Goal: Task Accomplishment & Management: Complete application form

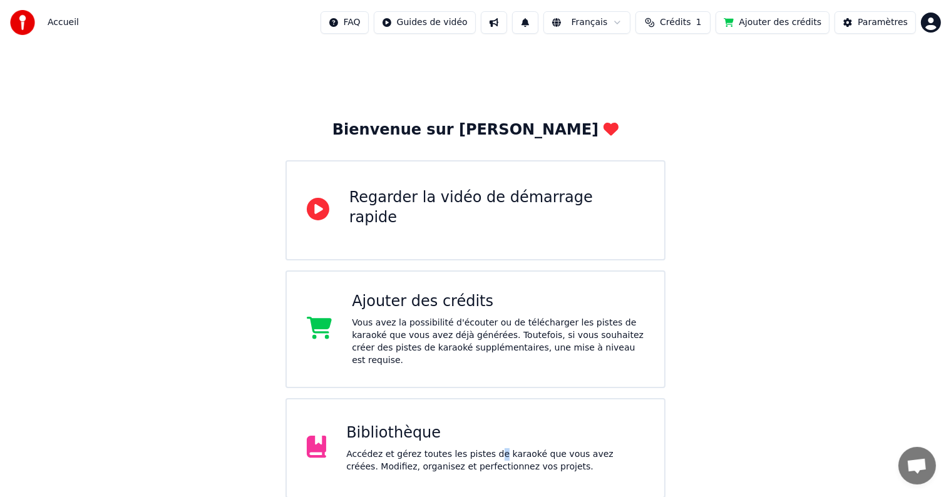
click at [485, 448] on div "Accédez et gérez toutes les pistes de karaoké que vous avez créées. Modifiez, o…" at bounding box center [495, 460] width 298 height 25
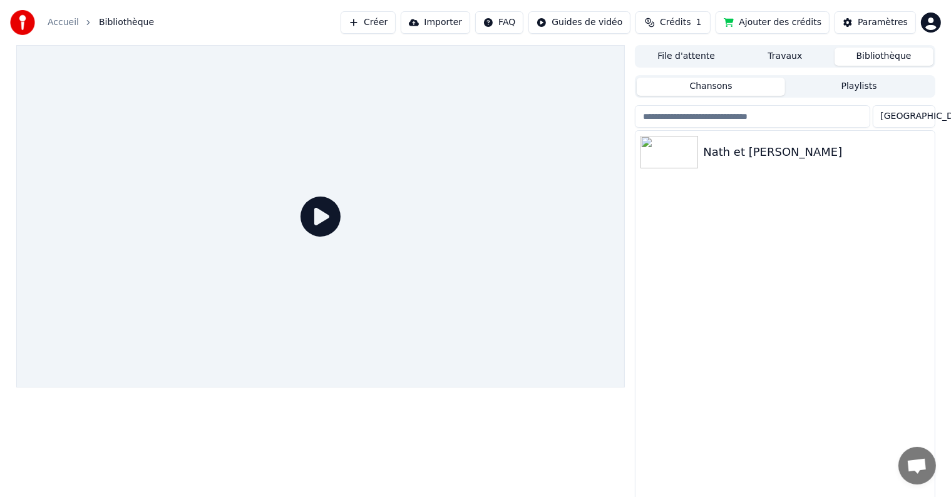
click at [67, 21] on link "Accueil" at bounding box center [63, 22] width 31 height 13
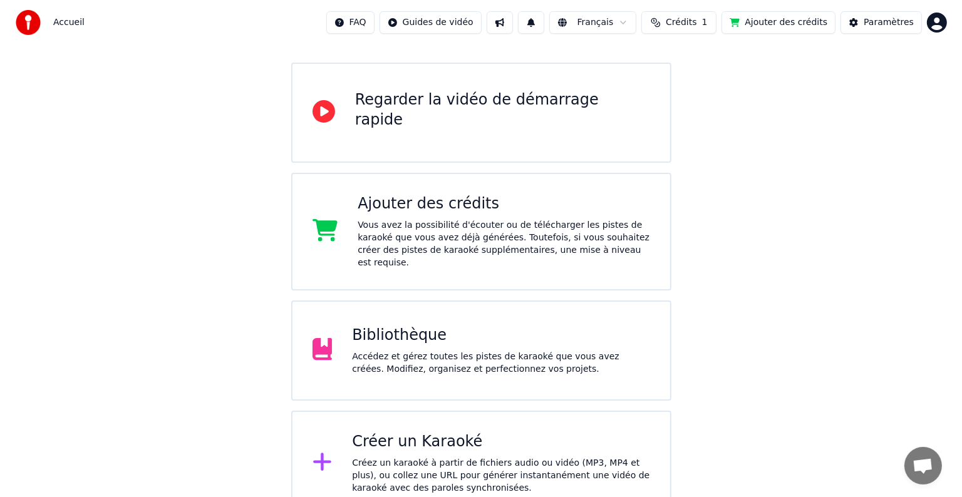
scroll to position [103, 0]
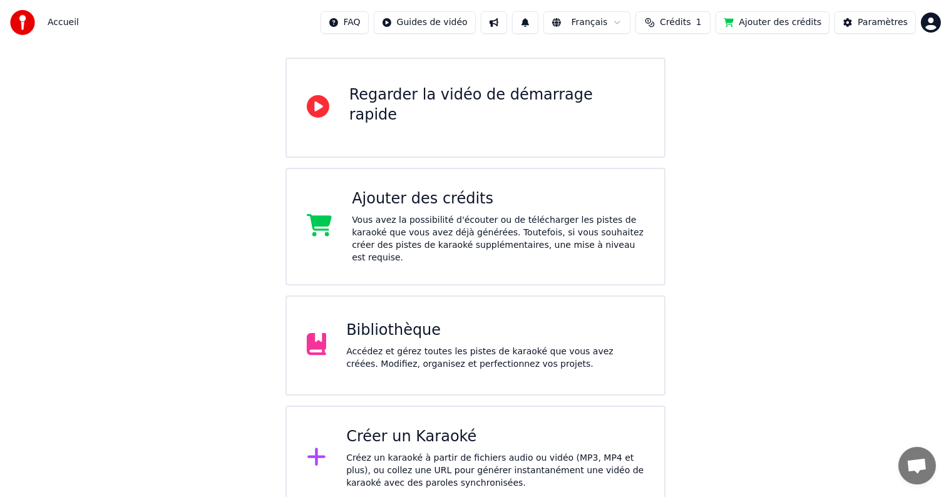
click at [352, 427] on div "Créer un Karaoké" at bounding box center [495, 437] width 298 height 20
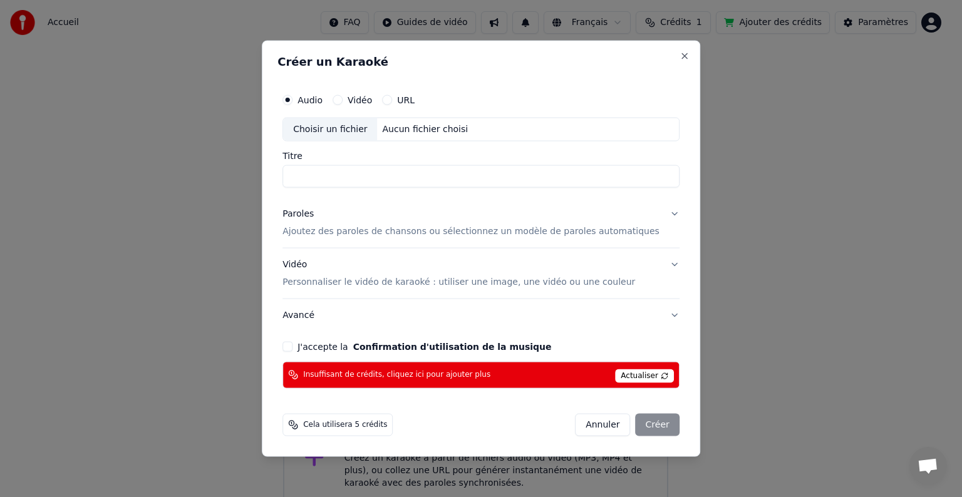
click at [366, 101] on label "Vidéo" at bounding box center [359, 100] width 24 height 9
click at [342, 101] on button "Vidéo" at bounding box center [337, 100] width 10 height 10
click at [316, 96] on div "Audio" at bounding box center [302, 100] width 40 height 10
click at [292, 103] on button "Audio" at bounding box center [287, 100] width 10 height 10
click at [391, 123] on div "Choisir un fichier Aucun fichier choisi" at bounding box center [480, 130] width 397 height 24
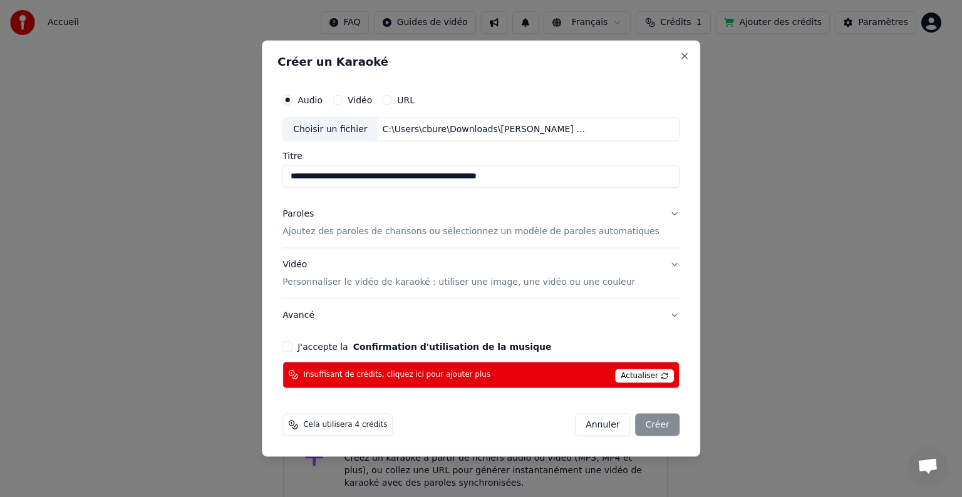
drag, startPoint x: 308, startPoint y: 175, endPoint x: 607, endPoint y: 149, distance: 300.4
click at [607, 149] on div "**********" at bounding box center [480, 138] width 397 height 100
type input "**********"
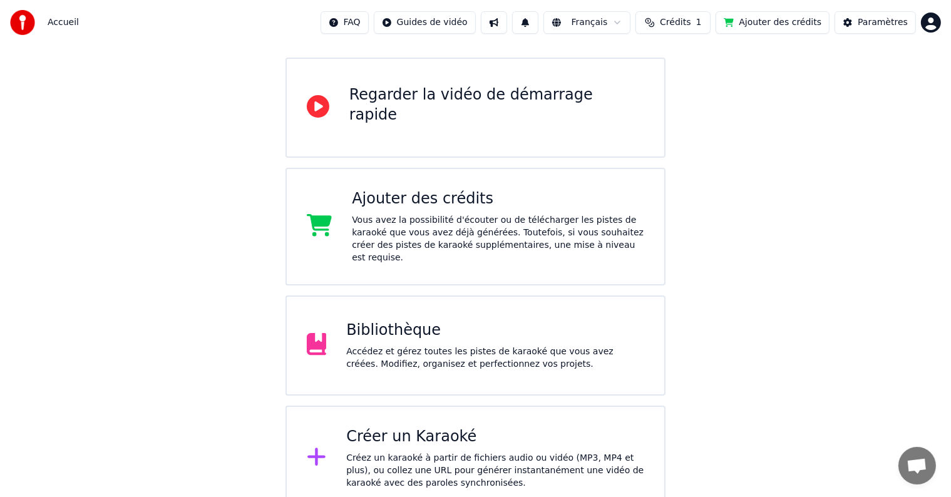
click at [520, 427] on div "Créer un Karaoké" at bounding box center [495, 437] width 298 height 20
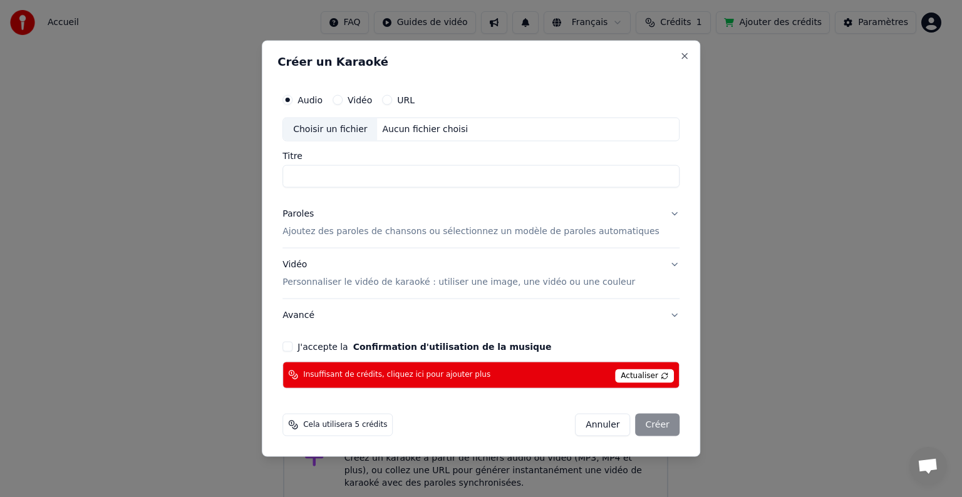
click at [423, 129] on div "Aucun fichier choisi" at bounding box center [426, 129] width 96 height 13
drag, startPoint x: 630, startPoint y: 183, endPoint x: 280, endPoint y: 192, distance: 350.1
click at [280, 192] on body "**********" at bounding box center [475, 204] width 951 height 614
type input "**********"
click at [323, 239] on button "Paroles Ajoutez des paroles de chansons ou sélectionnez un modèle de paroles au…" at bounding box center [480, 223] width 397 height 50
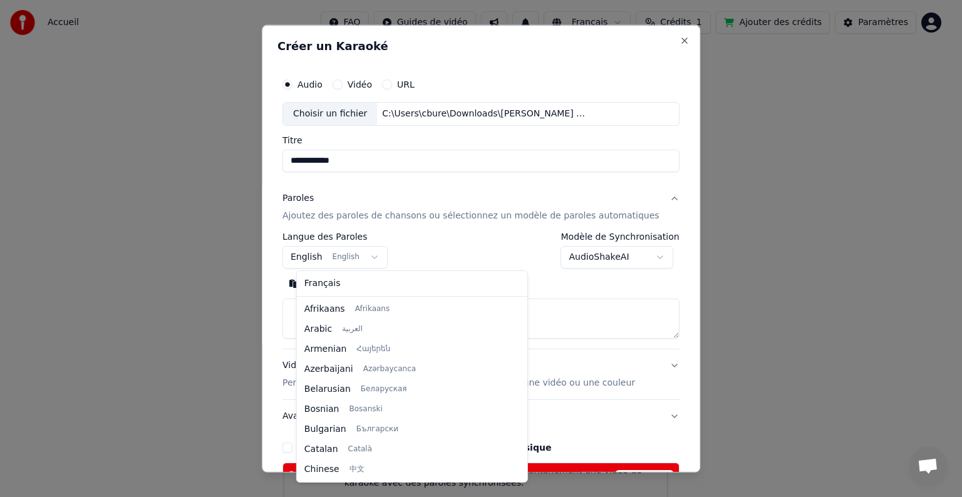
click at [329, 255] on body "**********" at bounding box center [475, 204] width 951 height 614
select select "**"
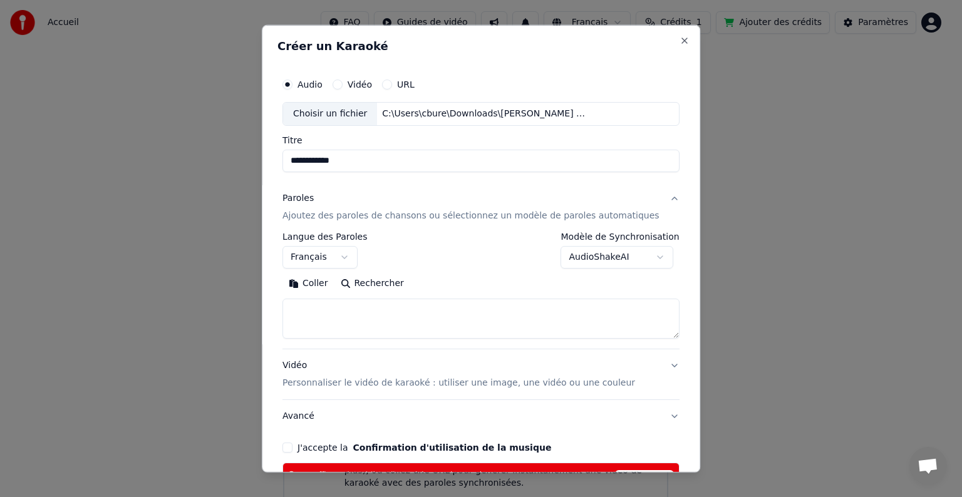
click at [366, 316] on textarea at bounding box center [480, 319] width 397 height 40
paste textarea "**********"
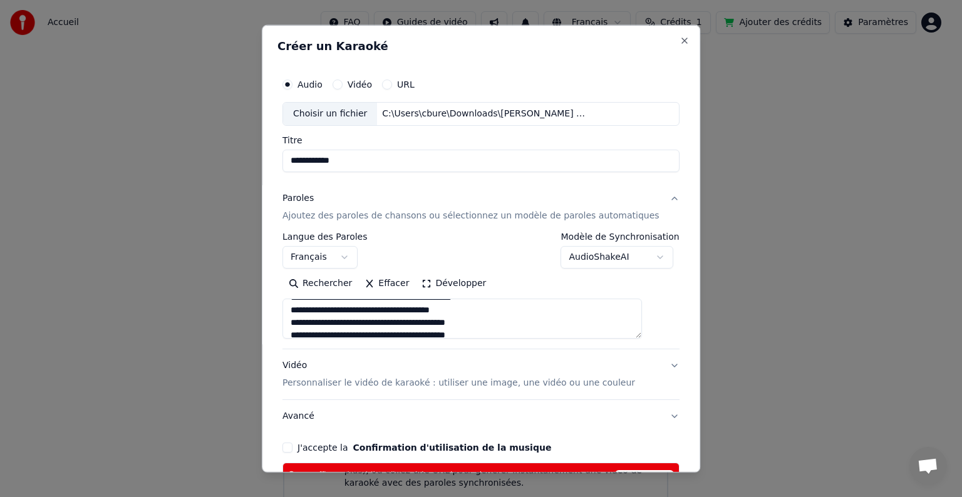
scroll to position [150, 0]
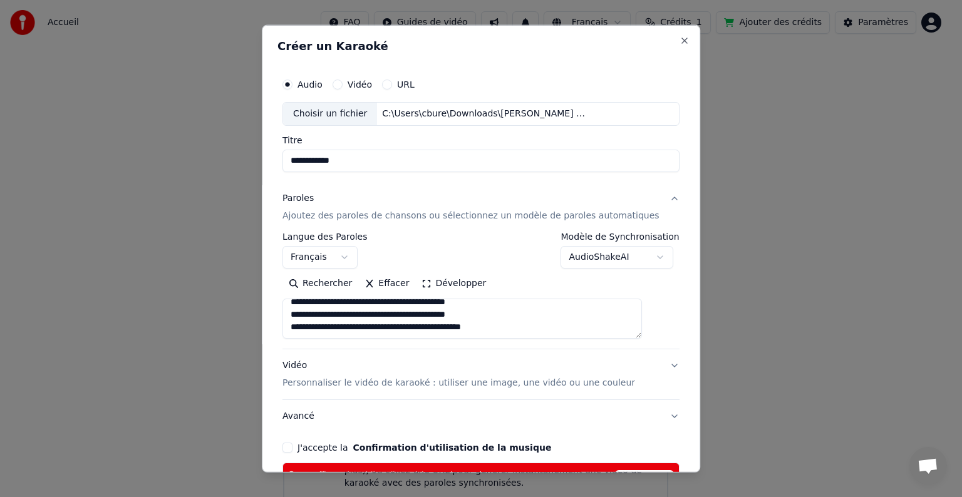
drag, startPoint x: 511, startPoint y: 326, endPoint x: 533, endPoint y: 314, distance: 24.6
click at [490, 340] on div "**********" at bounding box center [480, 290] width 397 height 116
drag, startPoint x: 520, startPoint y: 332, endPoint x: 513, endPoint y: 328, distance: 7.3
click at [509, 331] on textarea at bounding box center [461, 319] width 359 height 40
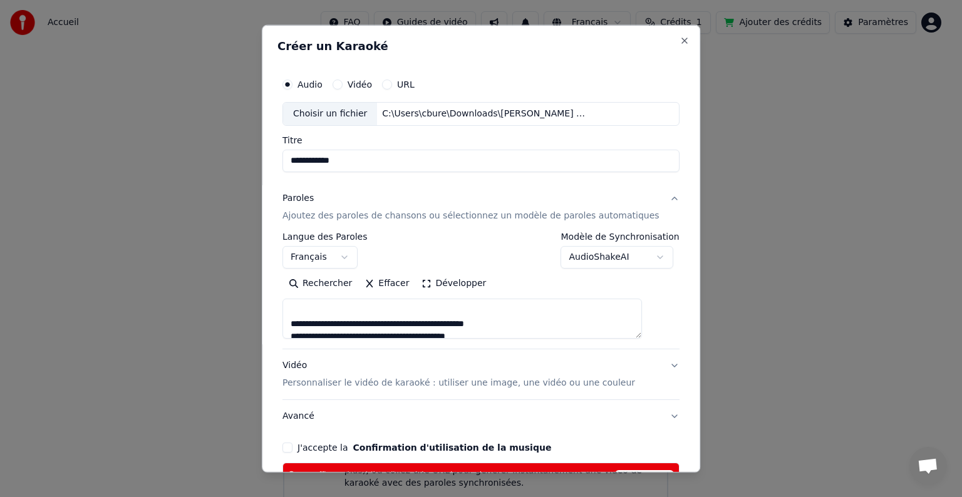
scroll to position [208, 0]
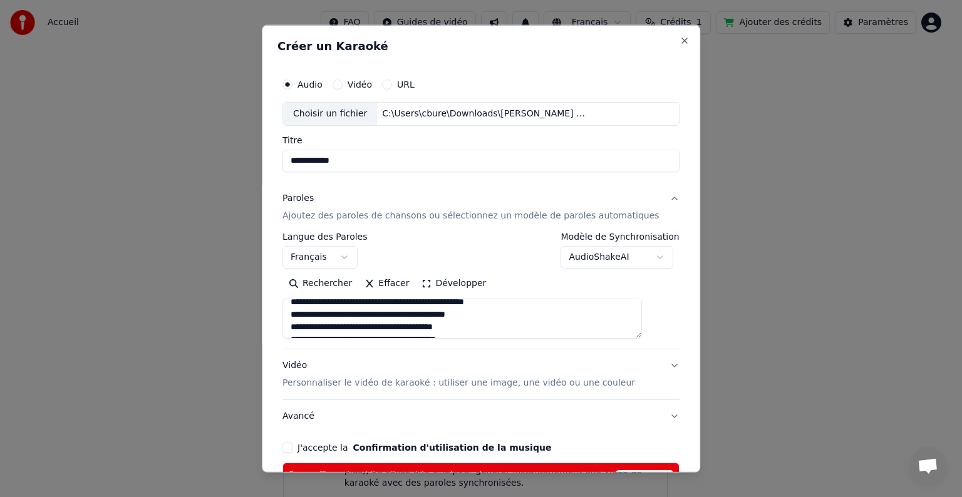
click at [484, 320] on textarea at bounding box center [461, 319] width 359 height 40
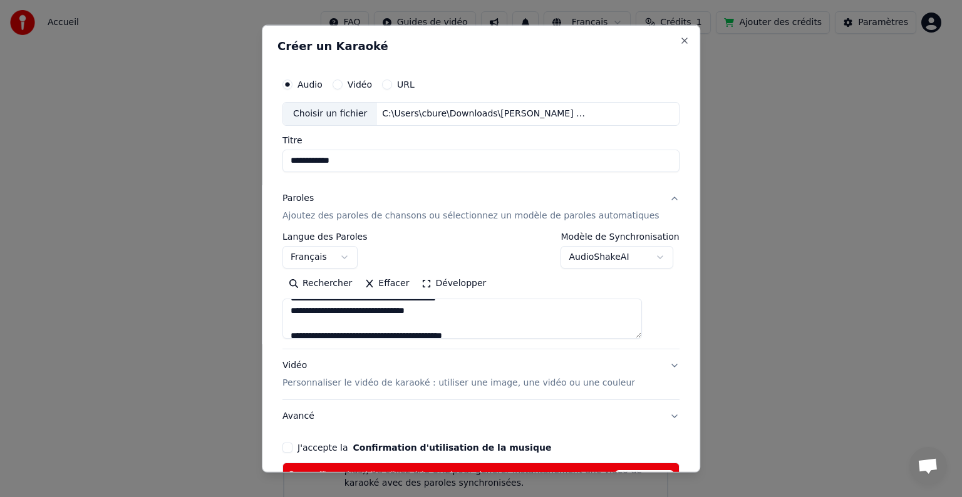
scroll to position [271, 0]
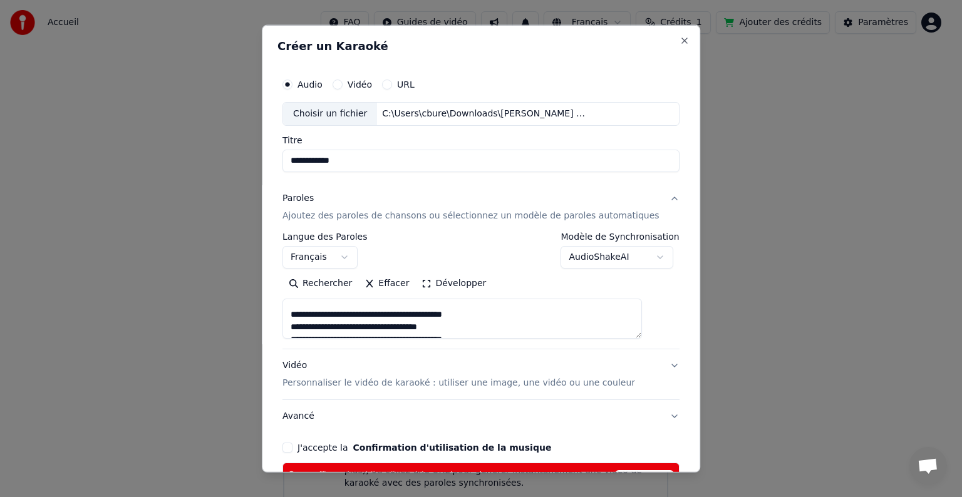
drag, startPoint x: 476, startPoint y: 312, endPoint x: 491, endPoint y: 322, distance: 17.5
click at [476, 313] on textarea at bounding box center [461, 319] width 359 height 40
click at [498, 321] on textarea at bounding box center [461, 319] width 359 height 40
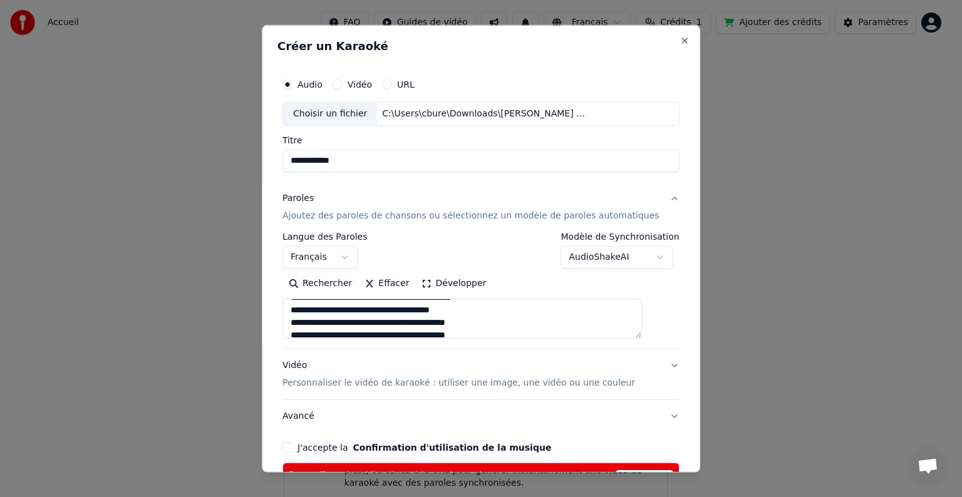
click at [507, 324] on textarea at bounding box center [461, 319] width 359 height 40
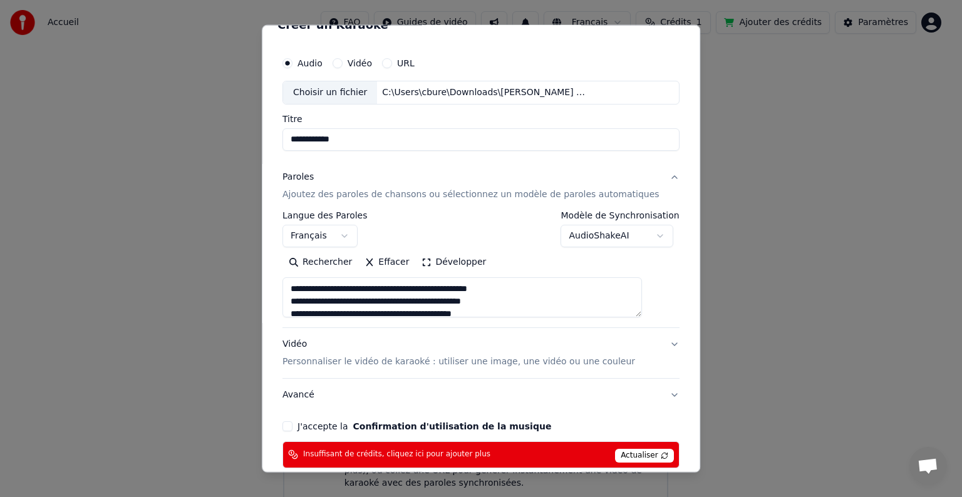
scroll to position [63, 0]
click at [306, 301] on textarea at bounding box center [461, 297] width 359 height 40
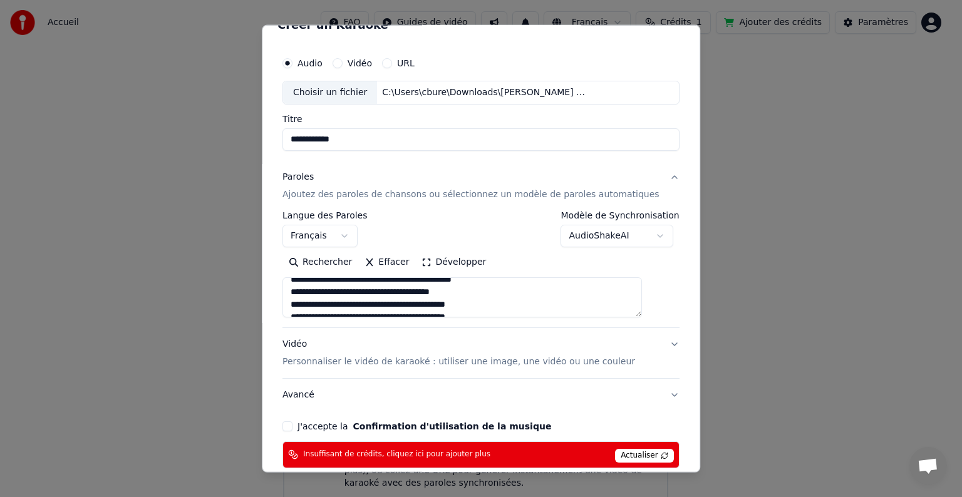
scroll to position [117, 0]
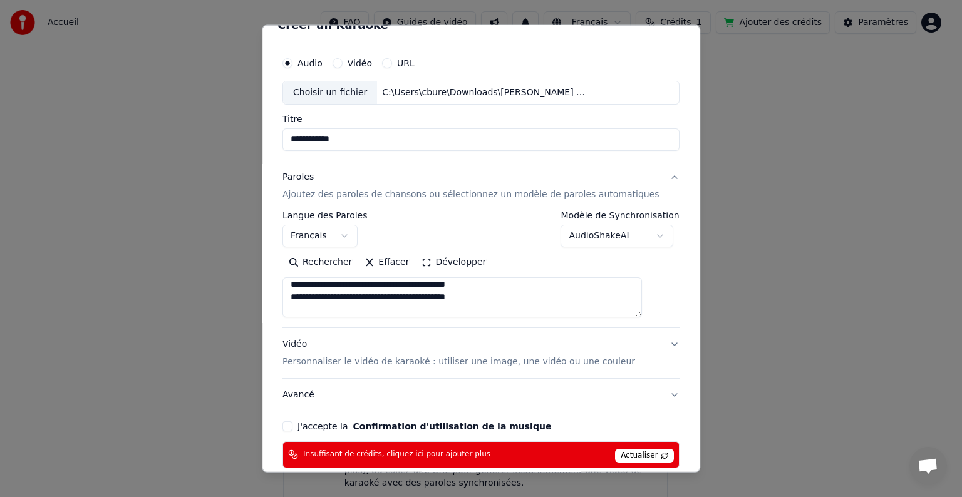
click at [318, 307] on textarea at bounding box center [461, 297] width 359 height 40
click at [321, 307] on textarea at bounding box center [461, 297] width 359 height 40
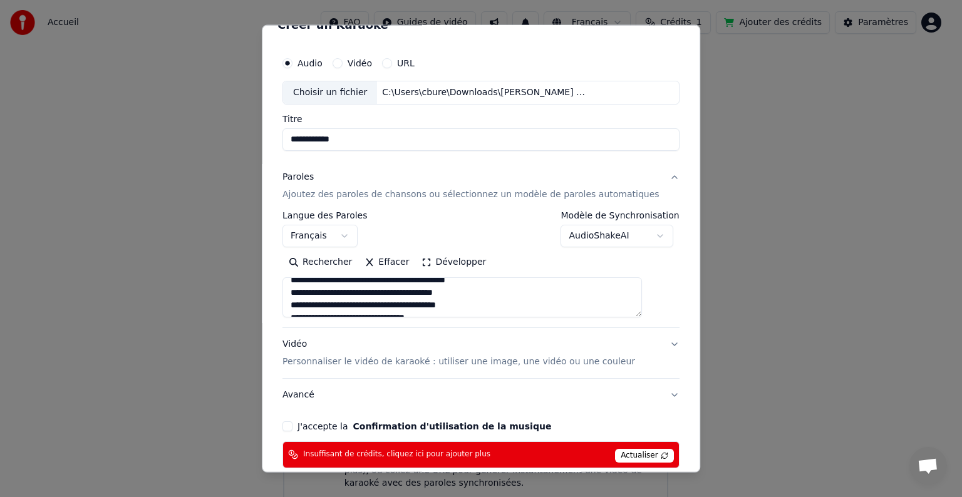
scroll to position [180, 0]
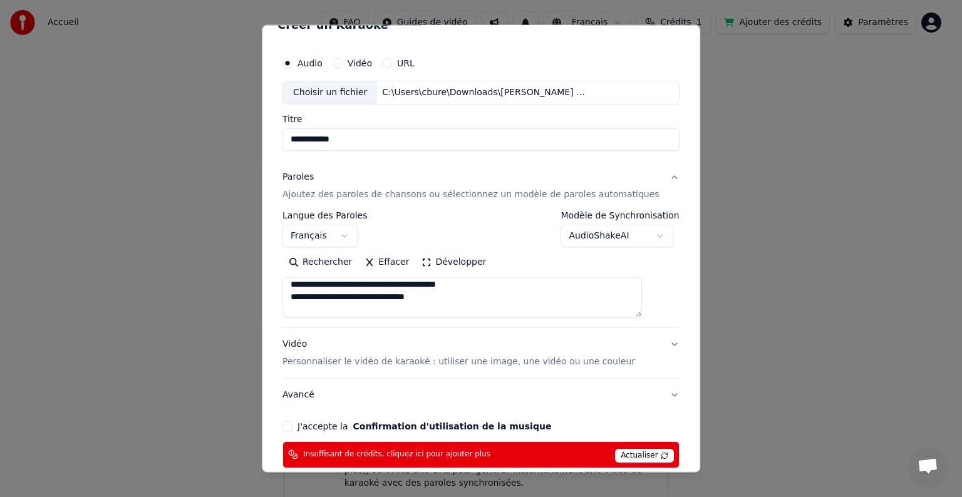
click at [325, 306] on textarea at bounding box center [461, 297] width 359 height 40
click at [501, 303] on textarea at bounding box center [461, 297] width 359 height 40
click at [532, 305] on textarea at bounding box center [461, 297] width 359 height 40
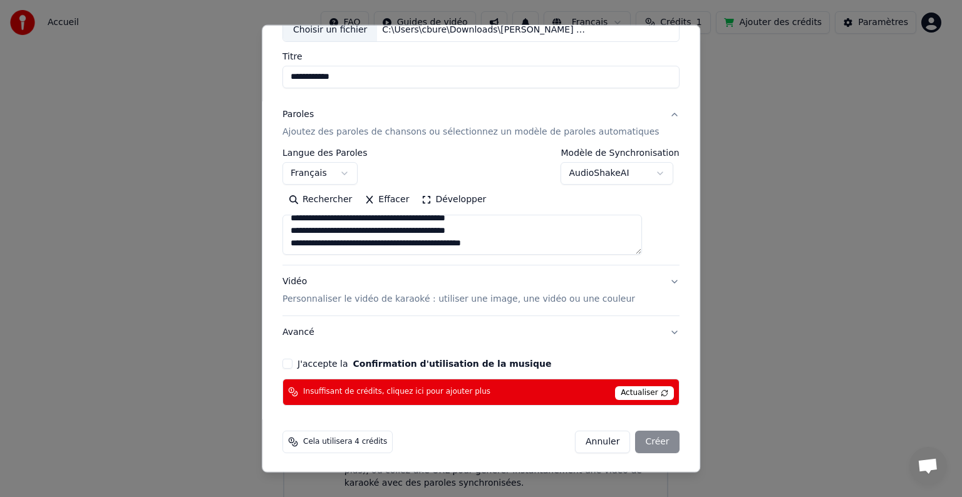
type textarea "**********"
click at [334, 361] on label "J'accepte la Confirmation d'utilisation de la musique" at bounding box center [424, 363] width 254 height 9
click at [292, 361] on button "J'accepte la Confirmation d'utilisation de la musique" at bounding box center [287, 364] width 10 height 10
click at [368, 304] on p "Personnaliser le vidéo de karaoké : utiliser une image, une vidéo ou une couleur" at bounding box center [458, 299] width 352 height 13
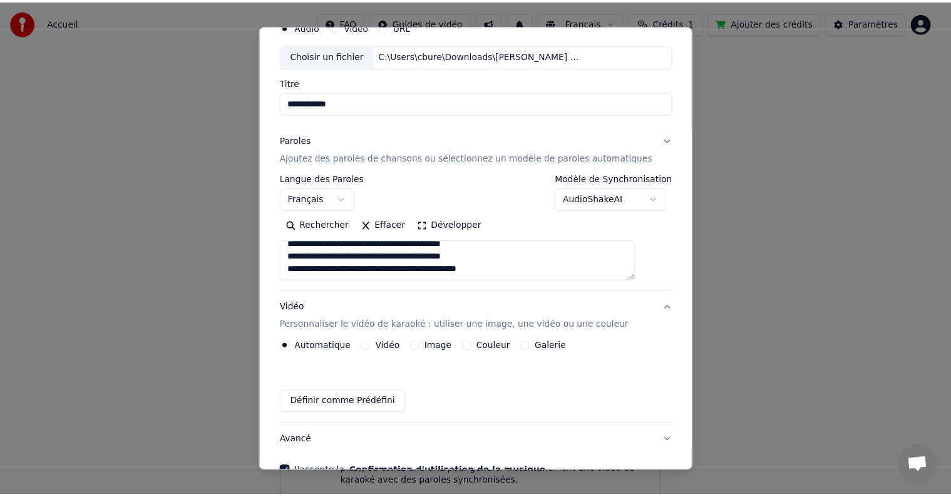
scroll to position [50, 0]
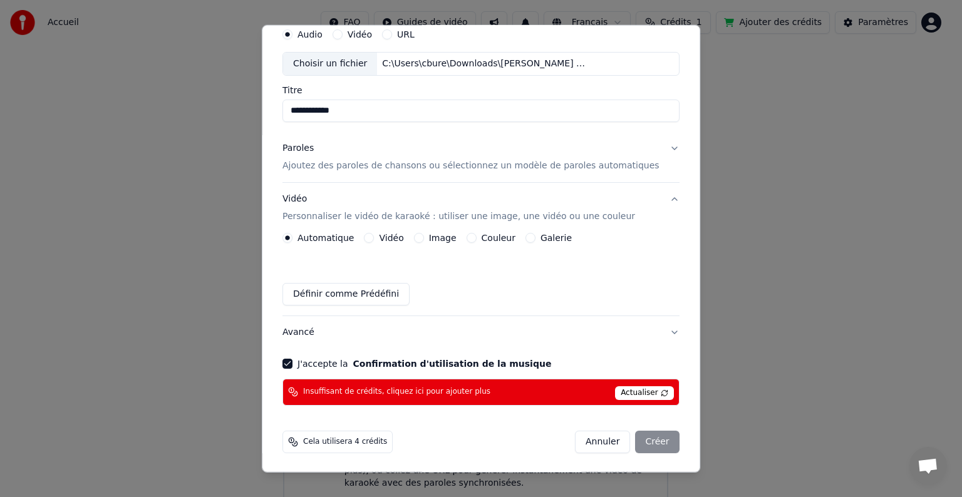
click at [471, 299] on div "Définir comme Prédéfini" at bounding box center [480, 294] width 397 height 23
click at [586, 444] on button "Annuler" at bounding box center [602, 442] width 55 height 23
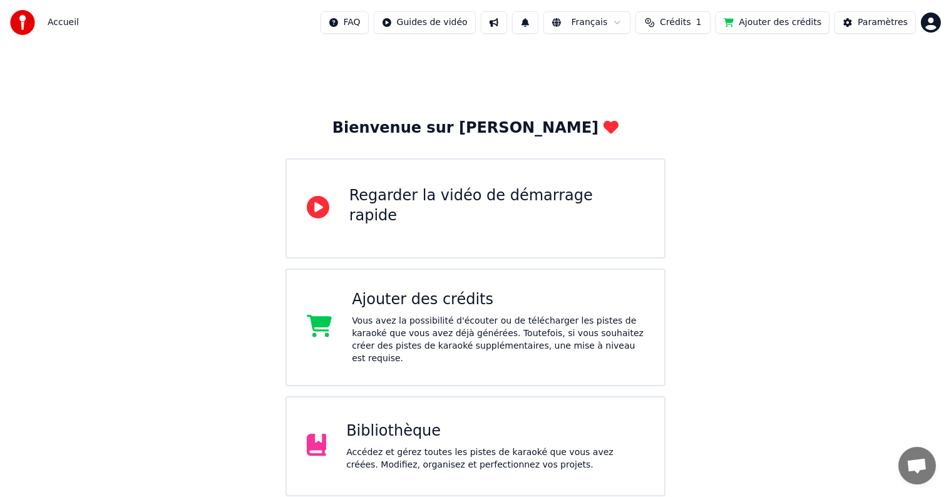
scroll to position [0, 0]
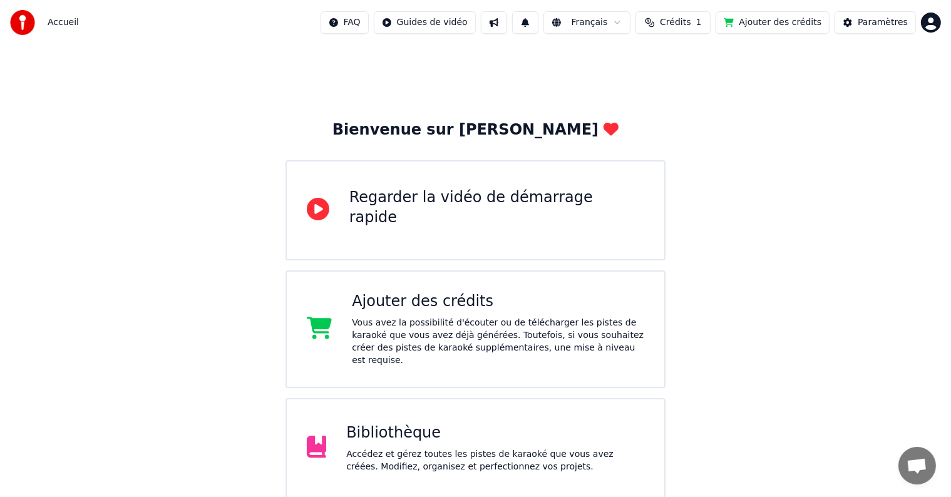
drag, startPoint x: 70, startPoint y: 24, endPoint x: 63, endPoint y: 24, distance: 7.5
click at [63, 24] on span "Accueil" at bounding box center [63, 22] width 31 height 13
click at [63, 25] on span "Accueil" at bounding box center [63, 22] width 31 height 13
drag, startPoint x: 37, startPoint y: 29, endPoint x: 26, endPoint y: 26, distance: 11.1
click at [33, 28] on div at bounding box center [26, 22] width 33 height 25
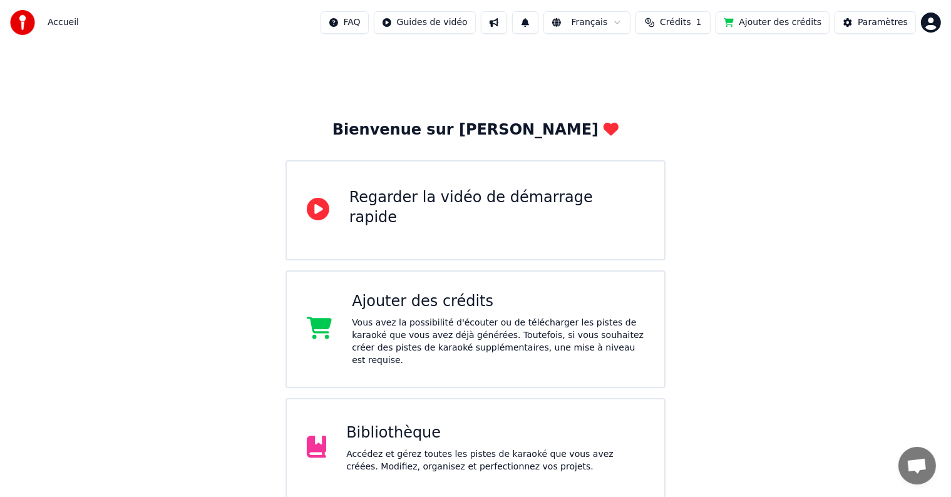
click at [56, 24] on span "Accueil" at bounding box center [63, 22] width 31 height 13
click at [18, 26] on img at bounding box center [22, 22] width 25 height 25
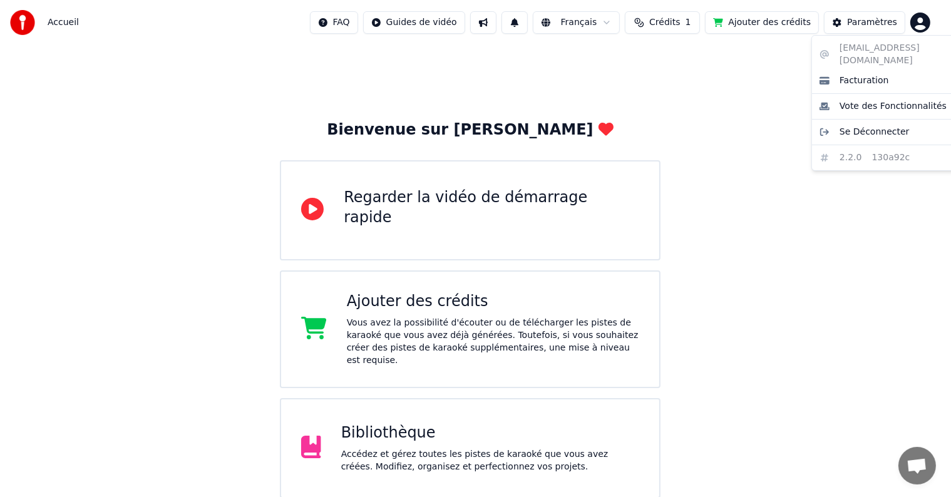
click at [939, 21] on html "Accueil FAQ Guides de vidéo Français Crédits 1 Ajouter des crédits Paramètres B…" at bounding box center [475, 307] width 951 height 614
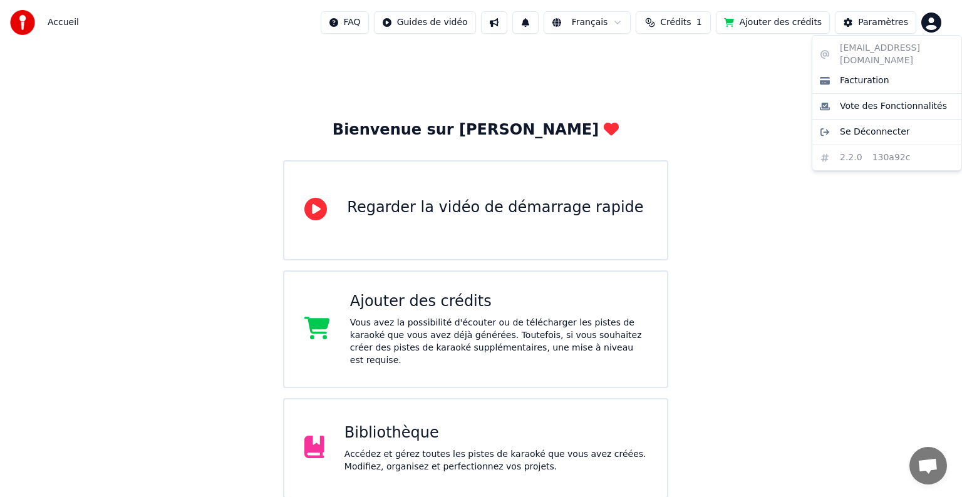
drag, startPoint x: 796, startPoint y: 262, endPoint x: 719, endPoint y: 270, distance: 77.5
click at [789, 264] on html "Accueil FAQ Guides de vidéo Français Crédits 1 Ajouter des crédits Paramètres B…" at bounding box center [481, 307] width 962 height 614
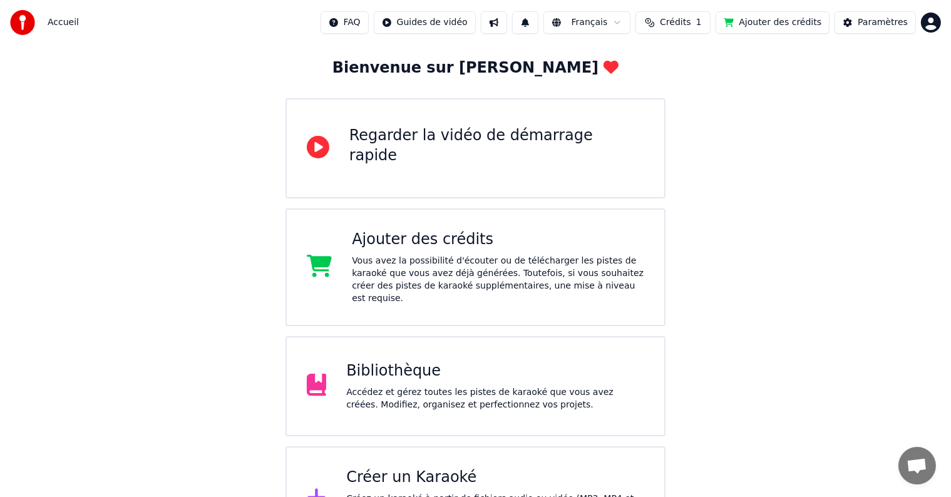
scroll to position [40, 0]
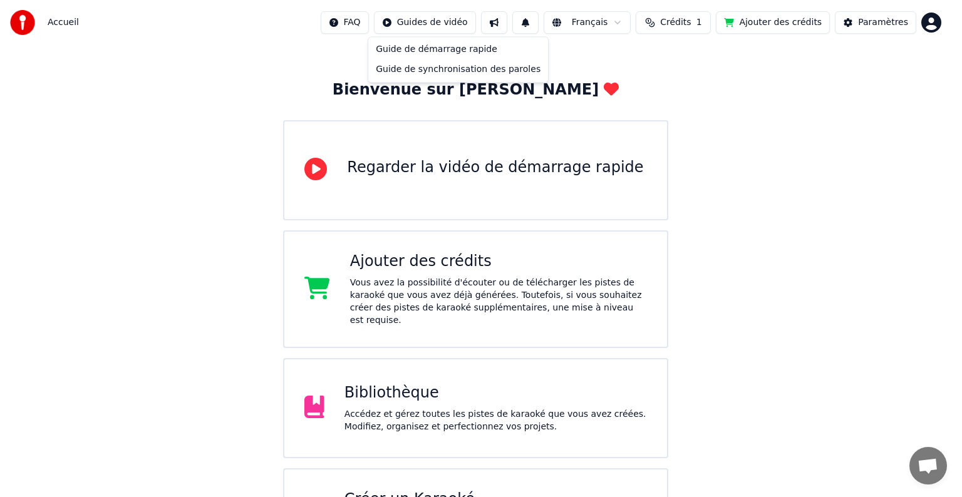
click at [444, 18] on html "Accueil FAQ Guides de vidéo Français Crédits 1 Ajouter des crédits Paramètres B…" at bounding box center [481, 267] width 962 height 614
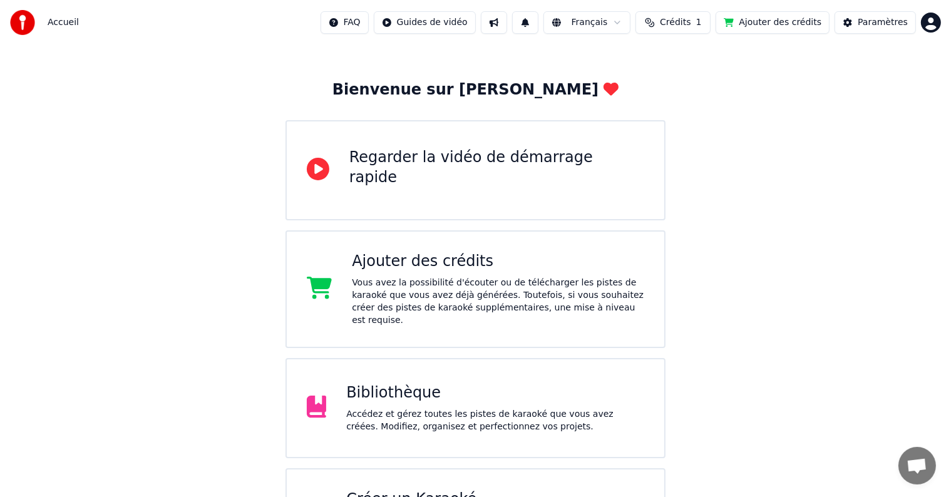
click at [354, 65] on html "Accueil FAQ Guides de vidéo Français Crédits 1 Ajouter des crédits Paramètres B…" at bounding box center [475, 267] width 951 height 614
click at [424, 22] on html "Accueil FAQ Guides de vidéo Français Crédits 1 Ajouter des crédits Paramètres B…" at bounding box center [475, 267] width 951 height 614
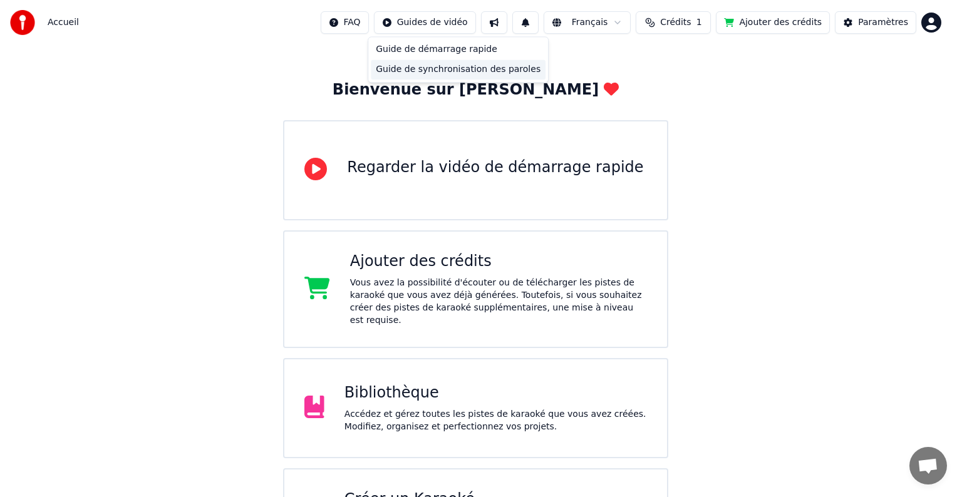
click at [446, 68] on div "Guide de synchronisation des paroles" at bounding box center [458, 69] width 175 height 20
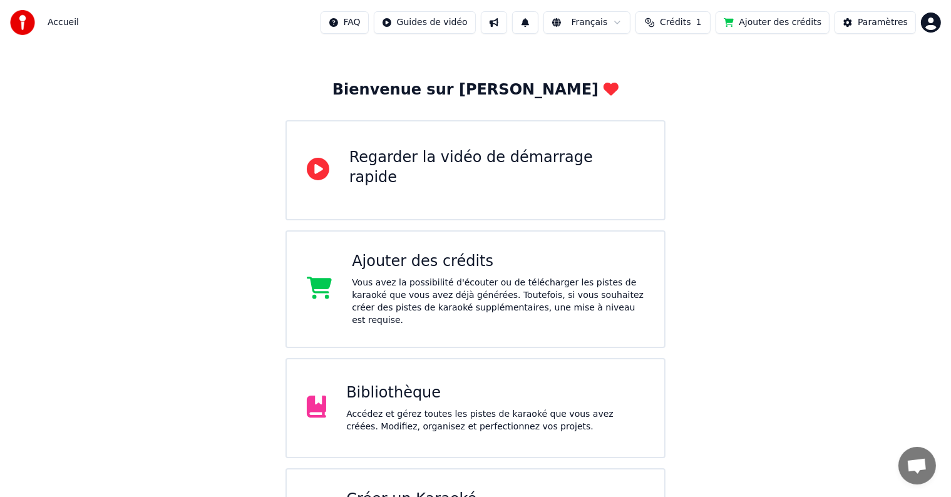
click at [25, 15] on img at bounding box center [22, 22] width 25 height 25
click at [63, 22] on span "Accueil" at bounding box center [63, 22] width 31 height 13
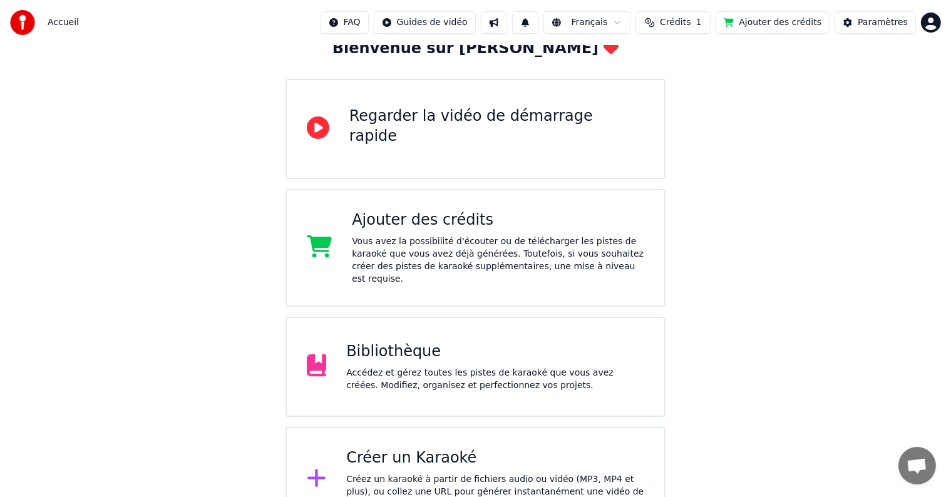
scroll to position [103, 0]
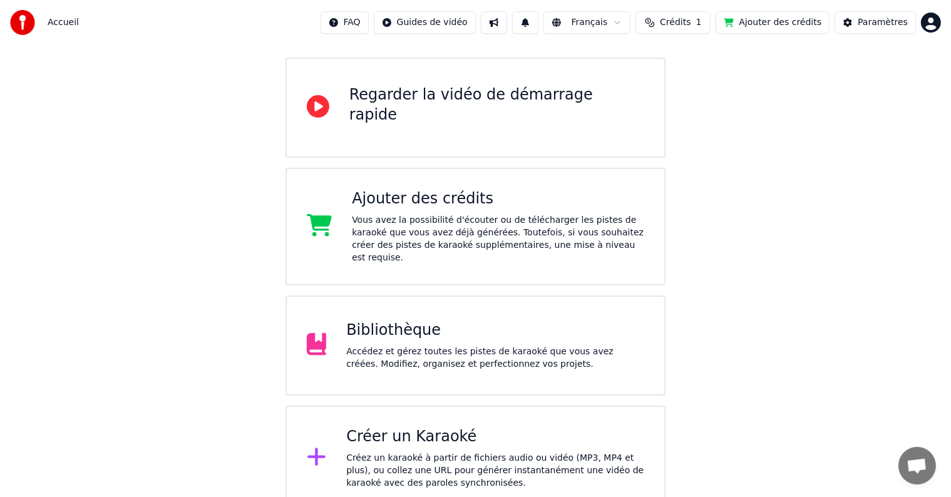
click at [618, 406] on div "Créer un Karaoké Créez un karaoké à partir de fichiers audio ou vidéo (MP3, MP4…" at bounding box center [475, 458] width 381 height 105
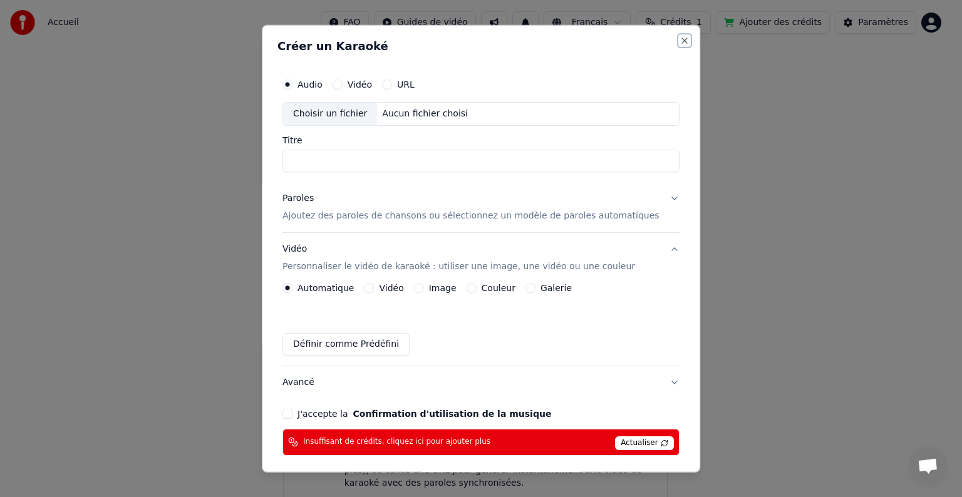
click at [679, 41] on button "Close" at bounding box center [684, 41] width 10 height 10
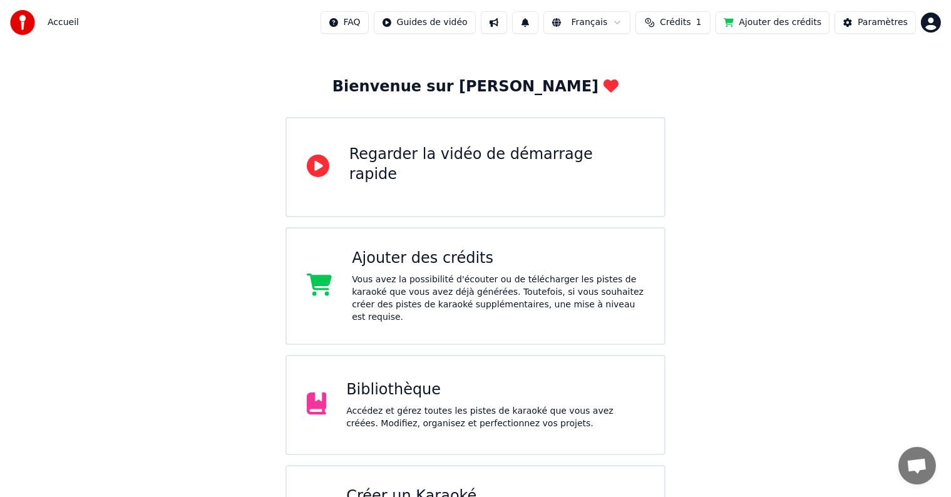
scroll to position [0, 0]
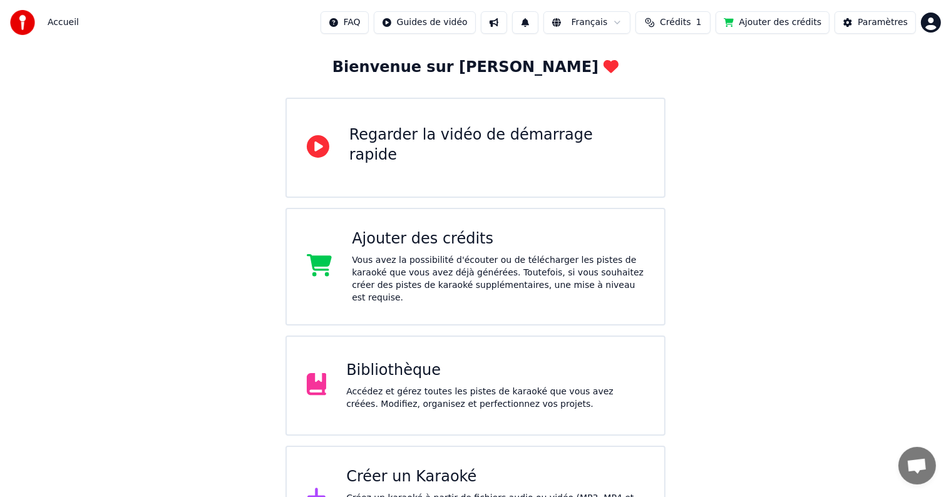
click at [558, 345] on div "Bibliothèque Accédez et gérez toutes les pistes de karaoké que vous avez créées…" at bounding box center [475, 386] width 381 height 100
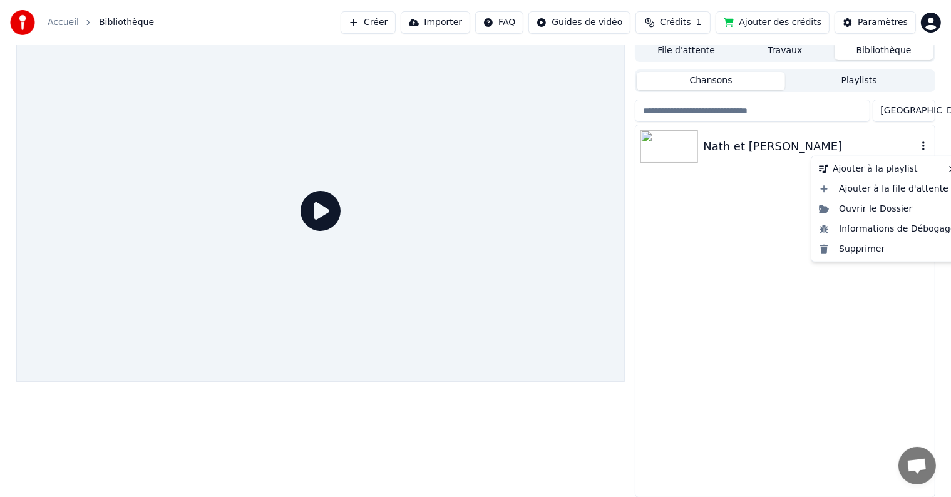
click at [927, 148] on icon "button" at bounding box center [923, 146] width 13 height 10
click at [724, 148] on div "Nath et [PERSON_NAME]" at bounding box center [809, 147] width 213 height 18
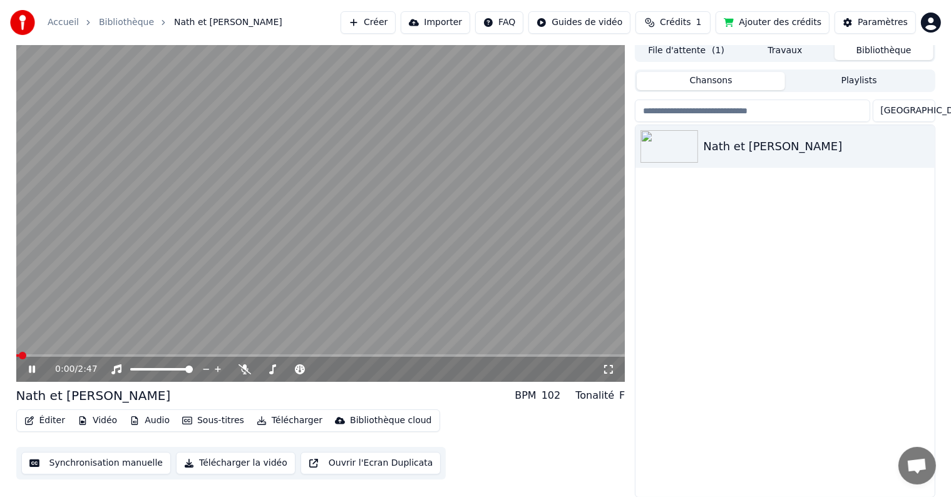
click at [49, 419] on button "Éditer" at bounding box center [44, 421] width 51 height 18
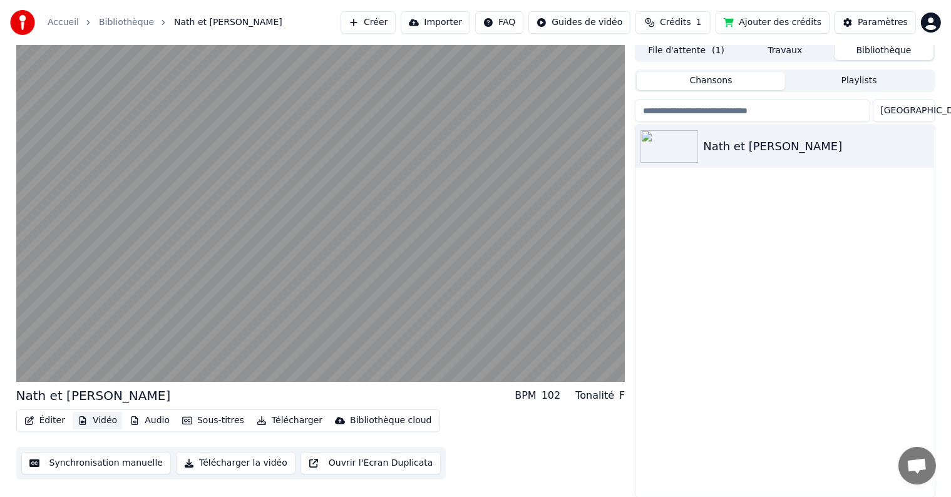
click at [98, 423] on button "Vidéo" at bounding box center [97, 421] width 49 height 18
drag, startPoint x: 624, startPoint y: 461, endPoint x: 597, endPoint y: 465, distance: 27.2
click at [624, 462] on div "Éditer Vidéo Audio Sous-titres Télécharger Bibliothèque cloud Synchronisation m…" at bounding box center [320, 444] width 609 height 70
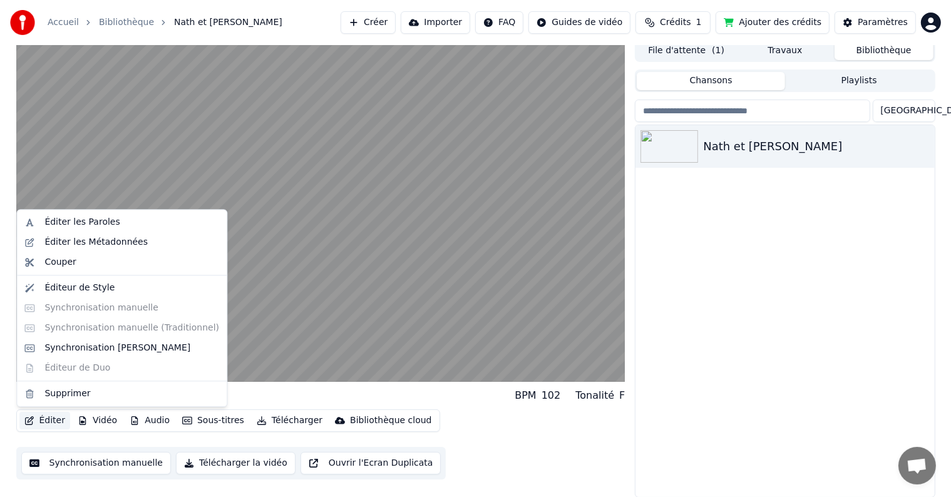
click at [28, 421] on icon "button" at bounding box center [29, 420] width 10 height 9
click at [74, 292] on div "Éditeur de Style" at bounding box center [79, 288] width 70 height 13
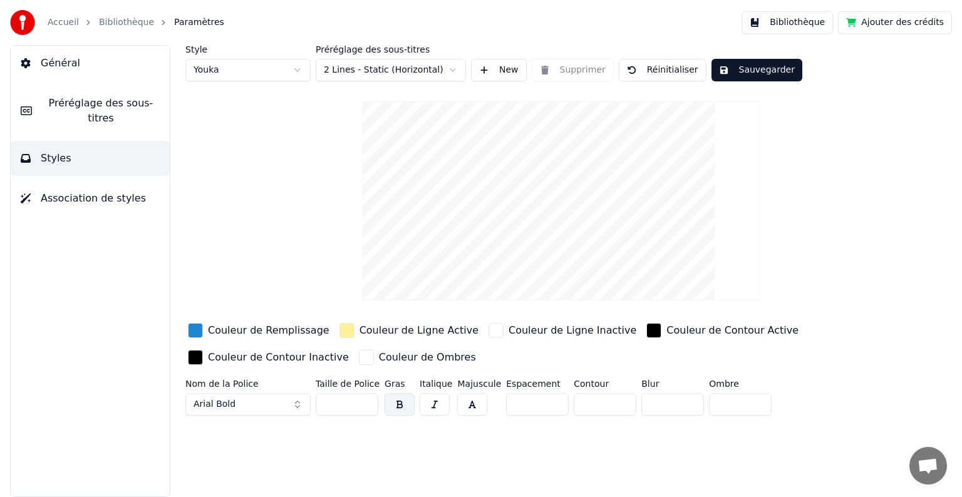
click at [88, 105] on span "Préréglage des sous-titres" at bounding box center [101, 111] width 118 height 30
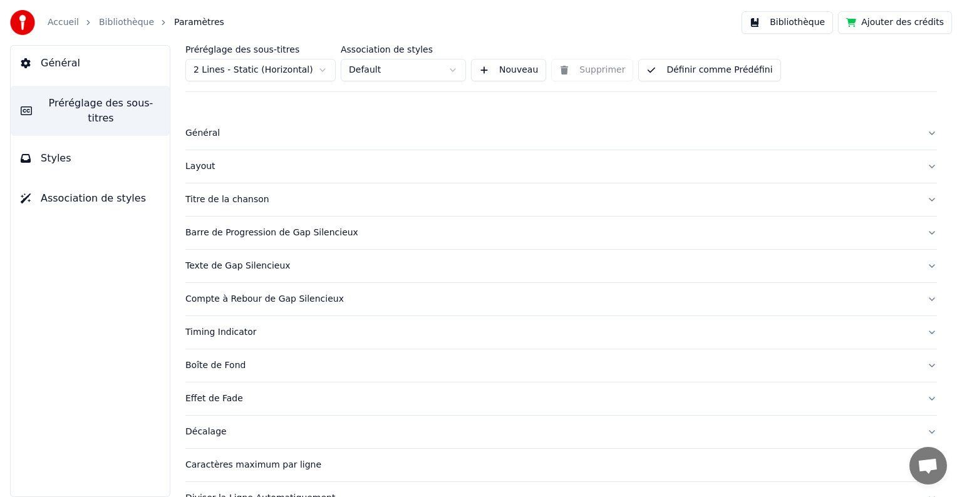
click at [76, 144] on button "Styles" at bounding box center [90, 158] width 159 height 35
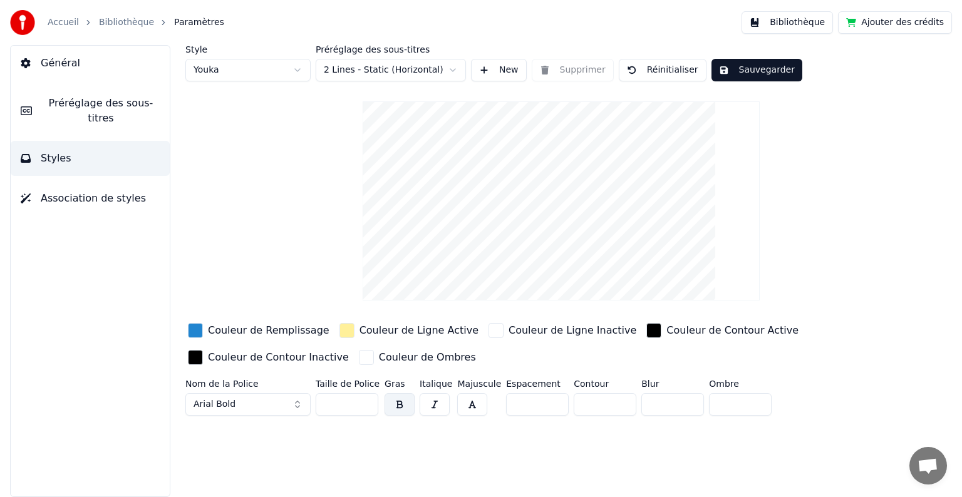
click at [112, 11] on div "Accueil Bibliothèque Paramètres" at bounding box center [117, 22] width 214 height 25
click at [117, 26] on link "Bibliothèque" at bounding box center [126, 22] width 55 height 13
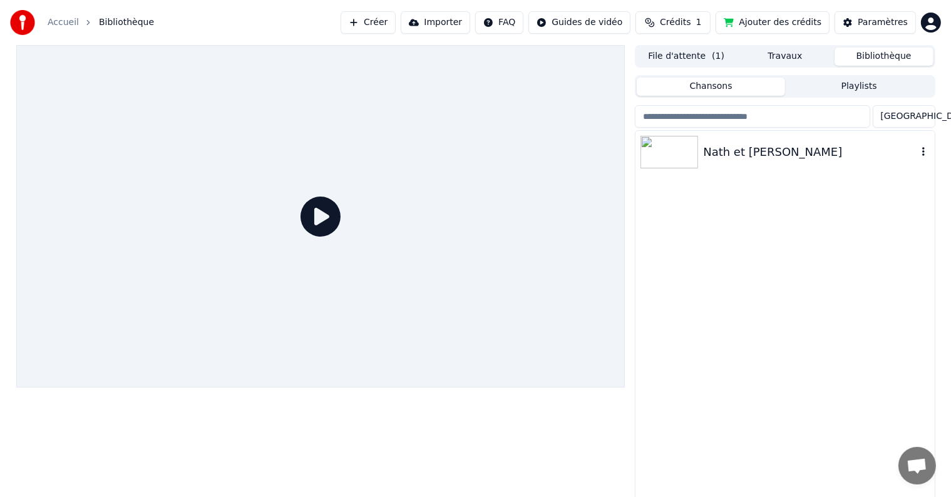
click at [655, 155] on img at bounding box center [669, 152] width 58 height 33
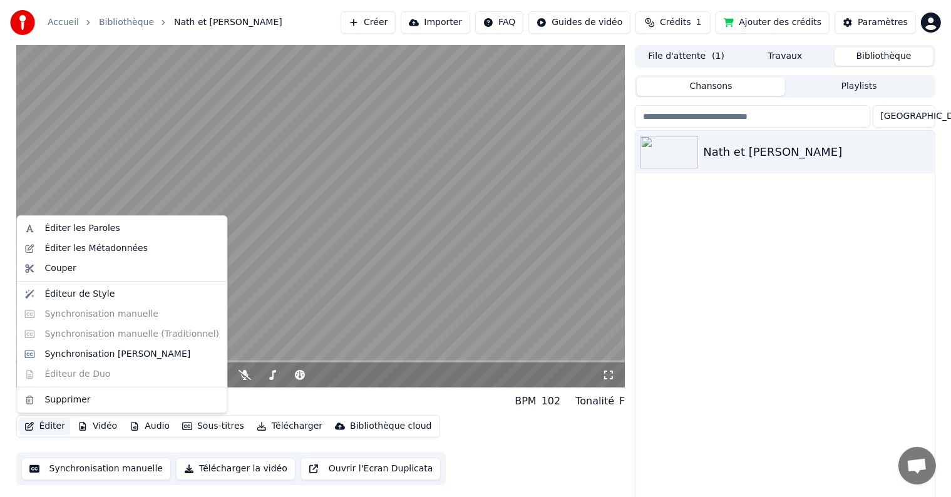
click at [51, 423] on button "Éditer" at bounding box center [44, 427] width 51 height 18
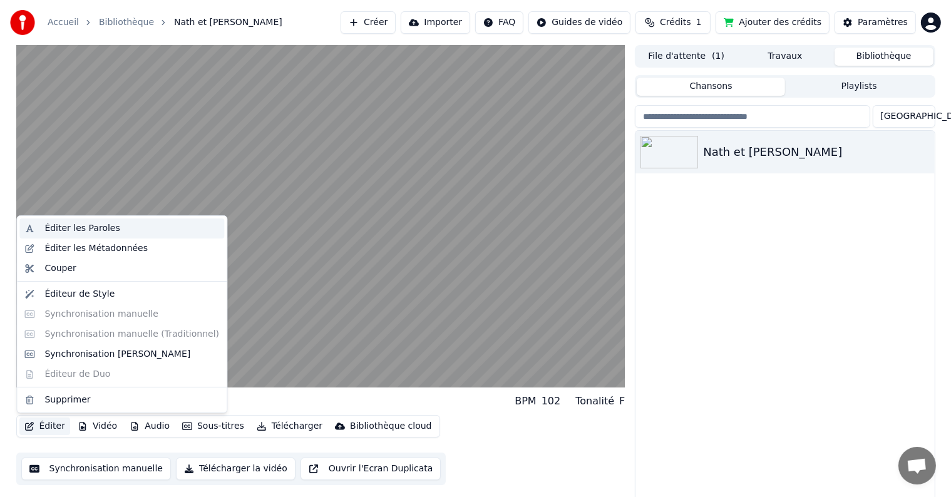
click at [78, 223] on div "Éditer les Paroles" at bounding box center [81, 228] width 75 height 13
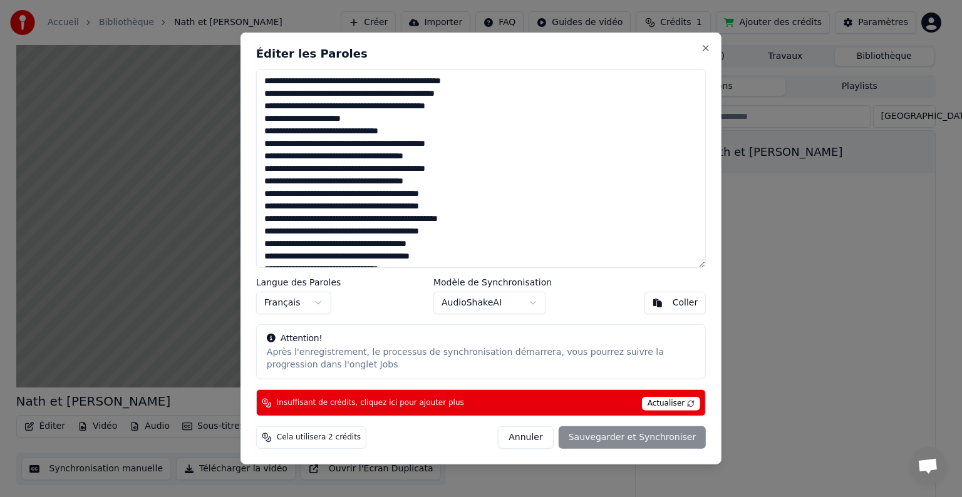
click at [533, 438] on button "Annuler" at bounding box center [525, 437] width 55 height 23
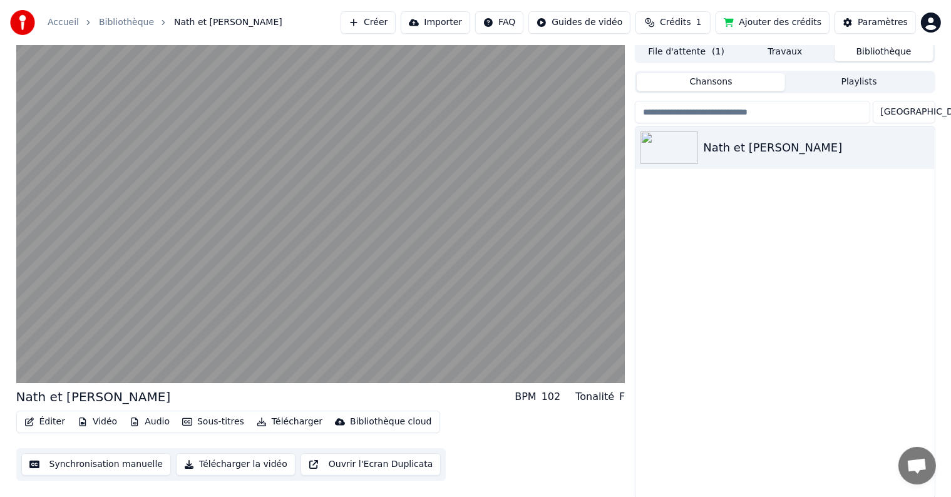
scroll to position [6, 0]
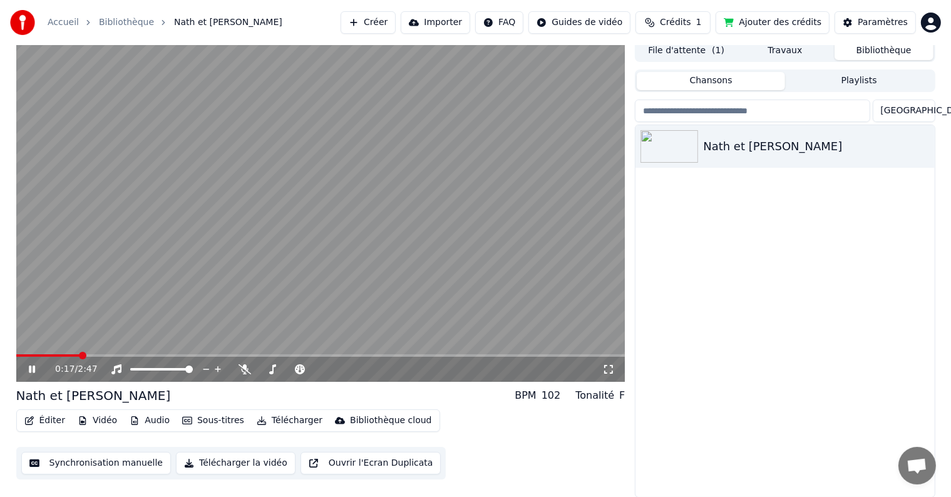
click at [363, 312] on video at bounding box center [320, 210] width 609 height 342
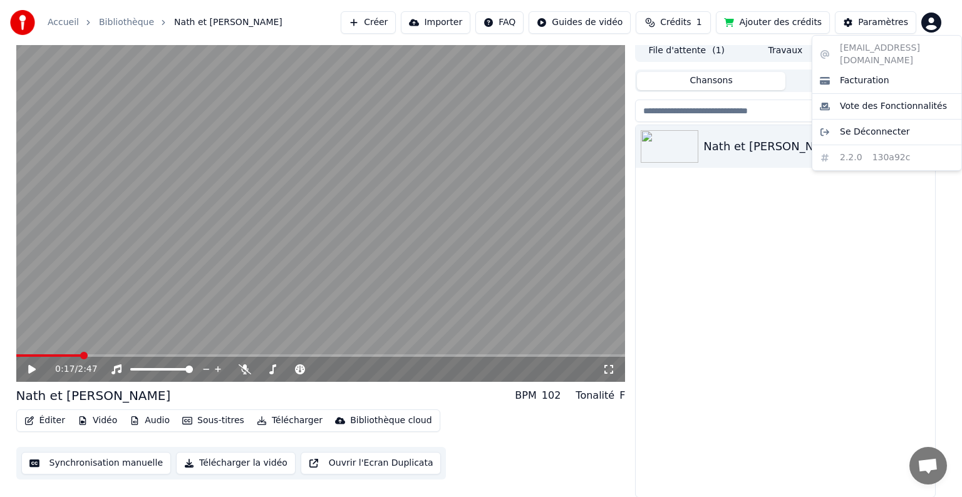
click at [933, 16] on html "Accueil Bibliothèque Nath et [PERSON_NAME] Importer FAQ Guides de vidéo Crédits…" at bounding box center [481, 242] width 962 height 497
click at [873, 126] on span "Se Déconnecter" at bounding box center [875, 132] width 70 height 13
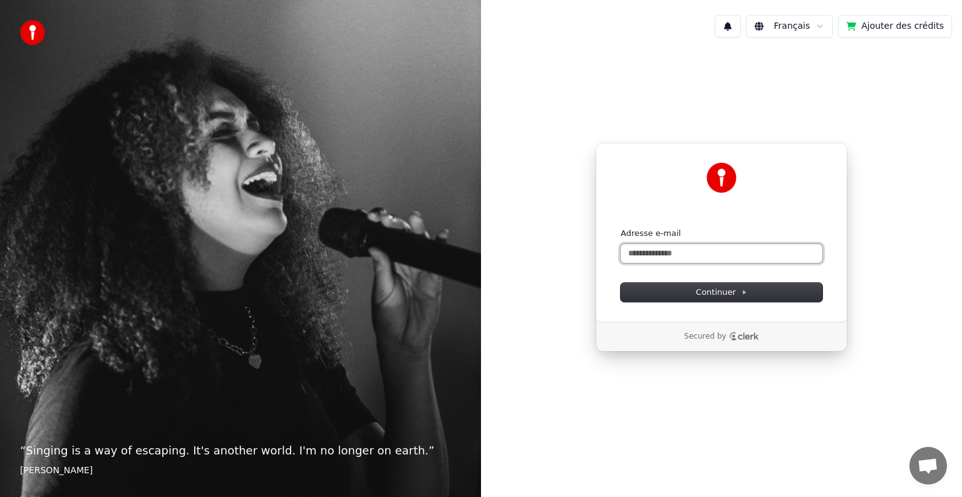
click at [665, 250] on input "Adresse e-mail" at bounding box center [721, 253] width 202 height 19
click at [714, 296] on span "Continuer" at bounding box center [721, 292] width 51 height 11
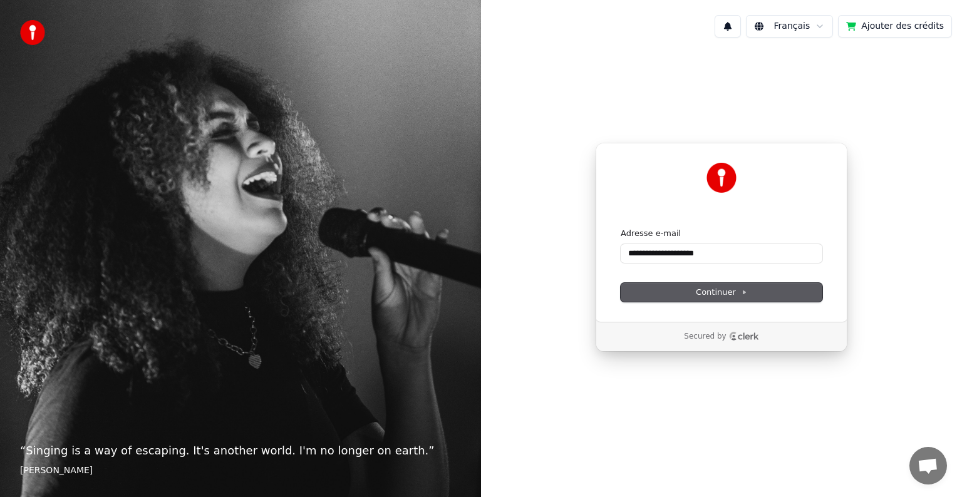
type input "**********"
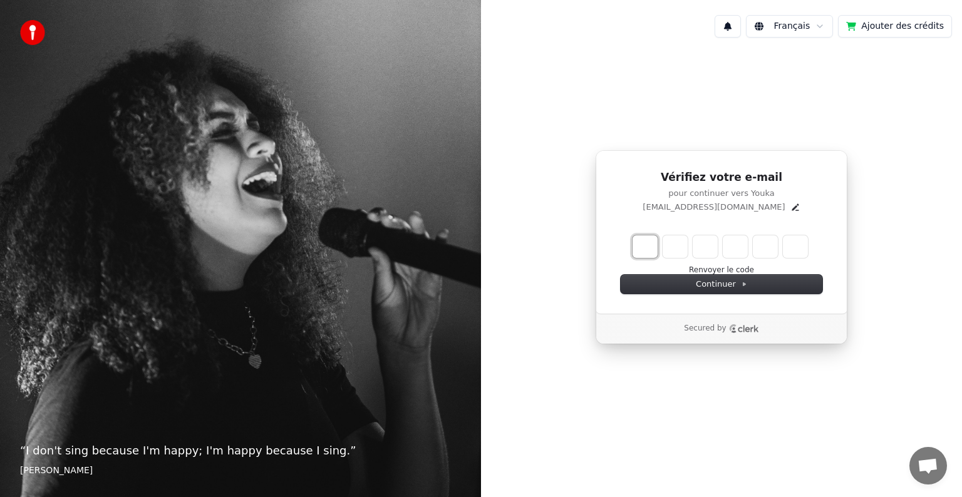
type input "*"
type input "**"
type input "*"
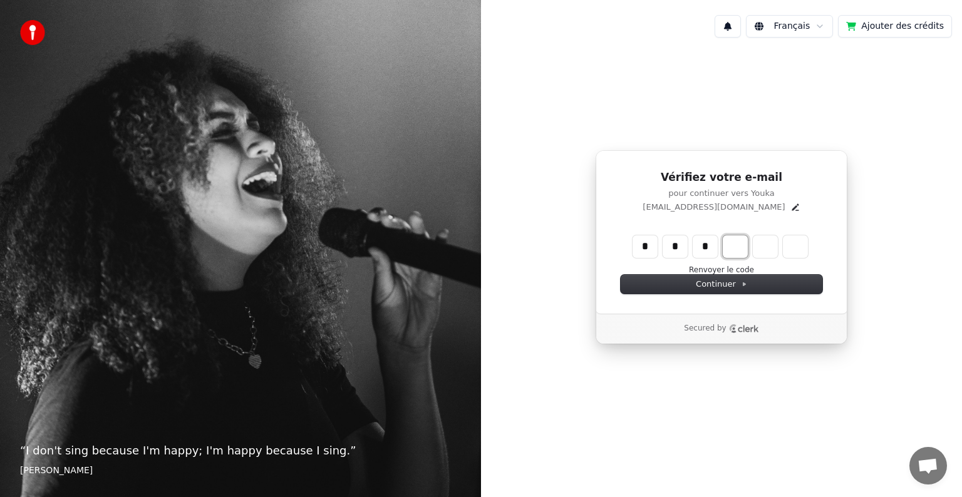
type input "***"
type input "*"
type input "****"
type input "*"
type input "******"
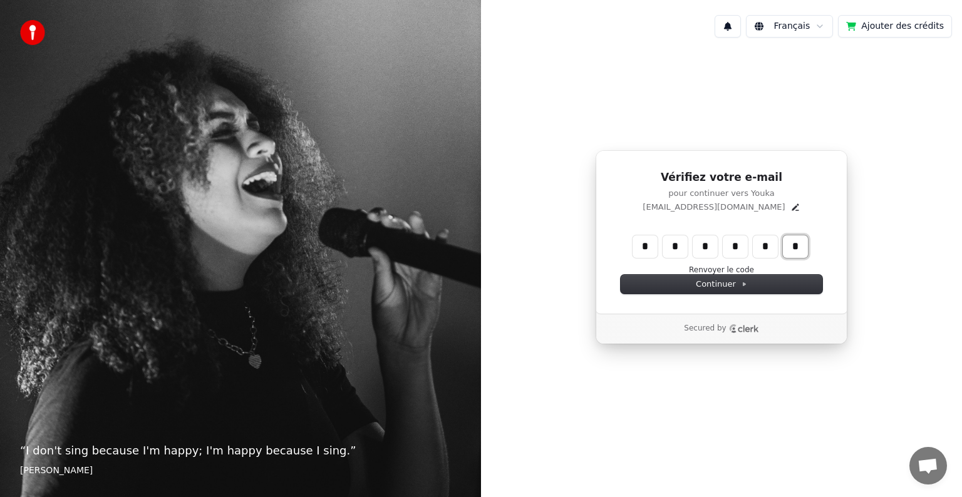
type input "*"
